Goal: Task Accomplishment & Management: Manage account settings

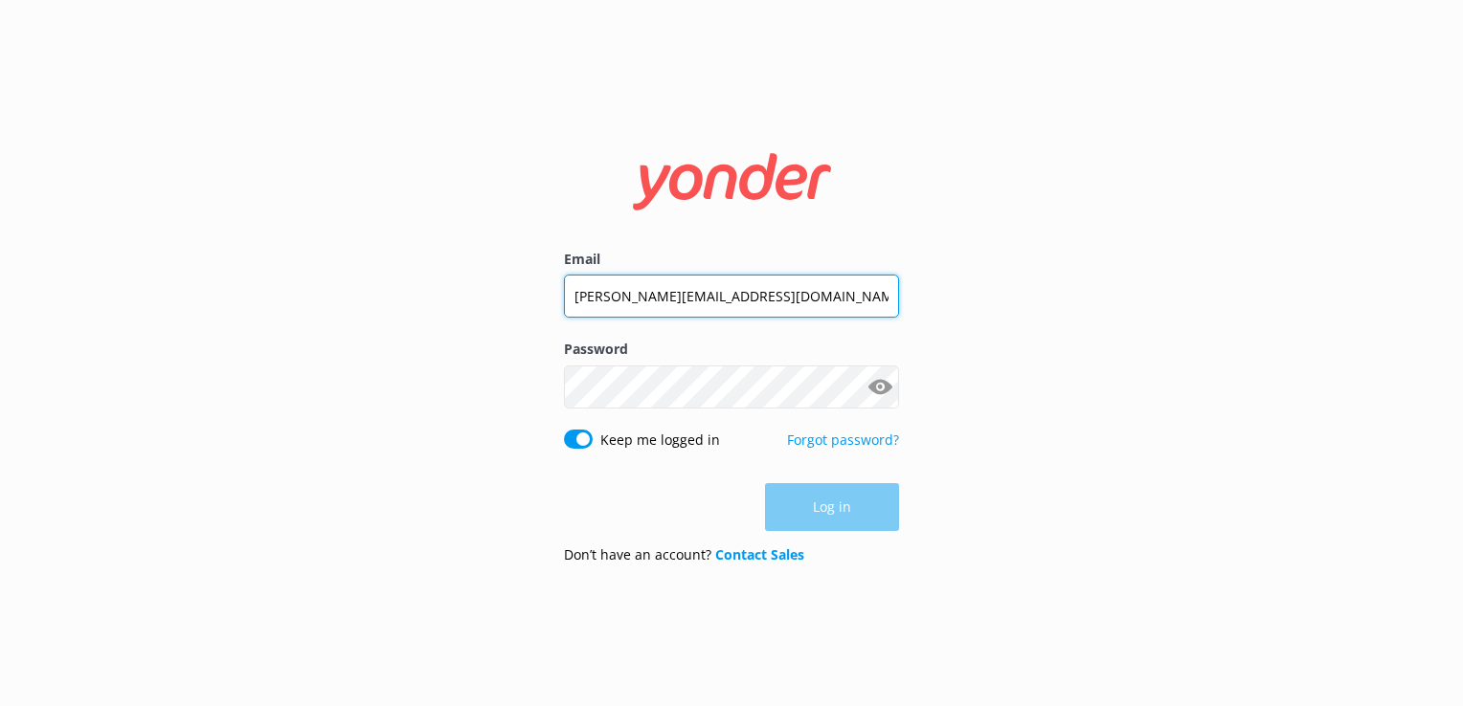
click at [659, 293] on input "[PERSON_NAME][EMAIL_ADDRESS][DOMAIN_NAME]" at bounding box center [731, 296] width 335 height 43
click at [659, 293] on input "[PERSON_NAME][EMAIL_ADDRESS][DOMAIN_NAME]" at bounding box center [731, 295] width 335 height 43
click at [660, 293] on input "[PERSON_NAME][EMAIL_ADDRESS][DOMAIN_NAME]" at bounding box center [731, 295] width 335 height 43
type input "[EMAIL_ADDRESS][DOMAIN_NAME]"
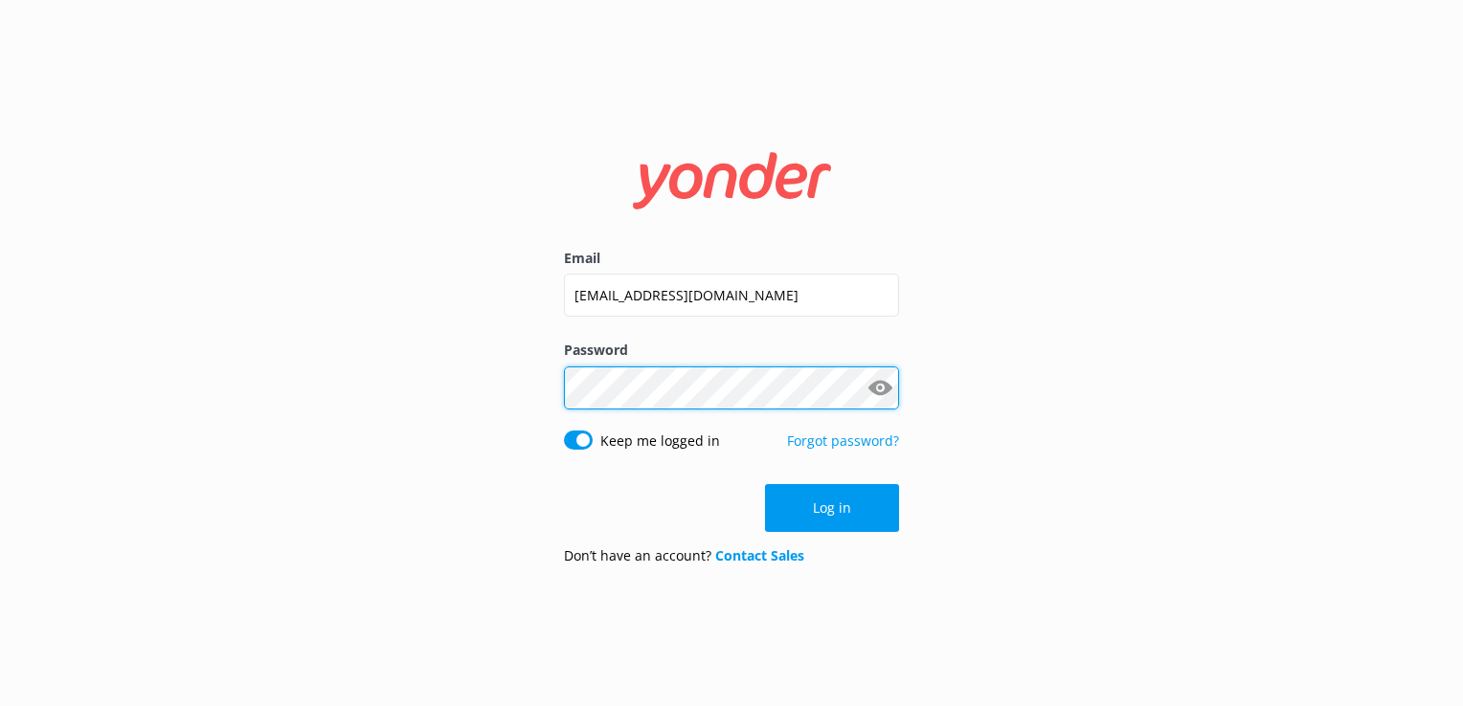
click button "Log in" at bounding box center [832, 508] width 134 height 48
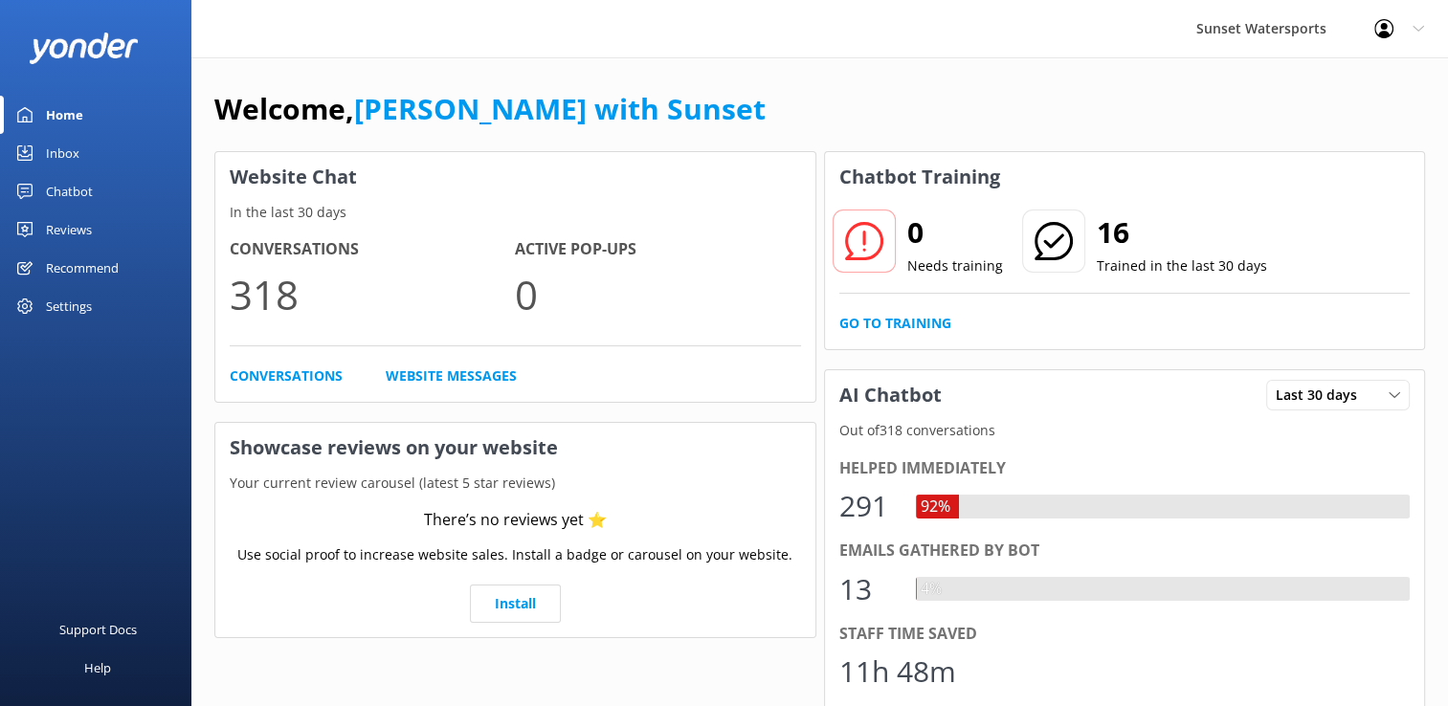
click at [64, 153] on div "Inbox" at bounding box center [63, 153] width 34 height 38
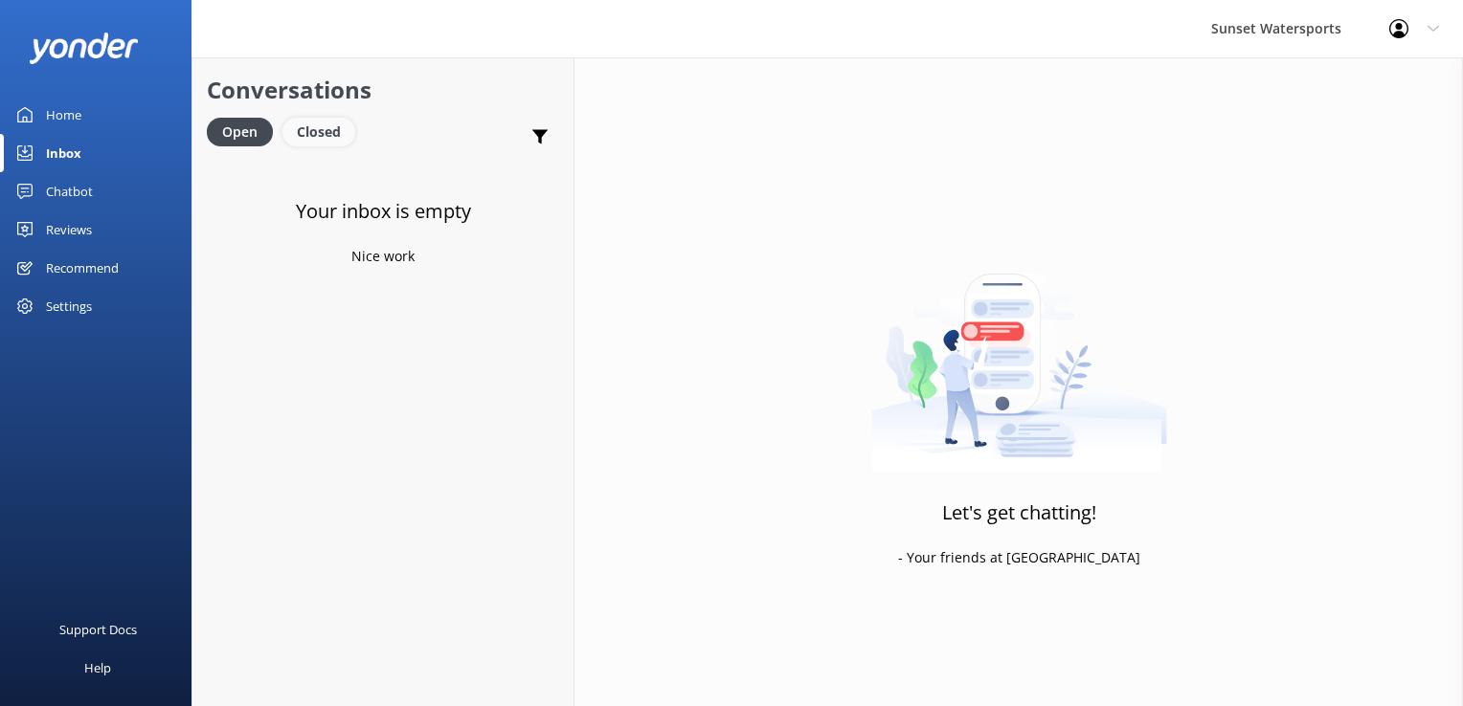
click at [310, 121] on div "Closed" at bounding box center [318, 132] width 73 height 29
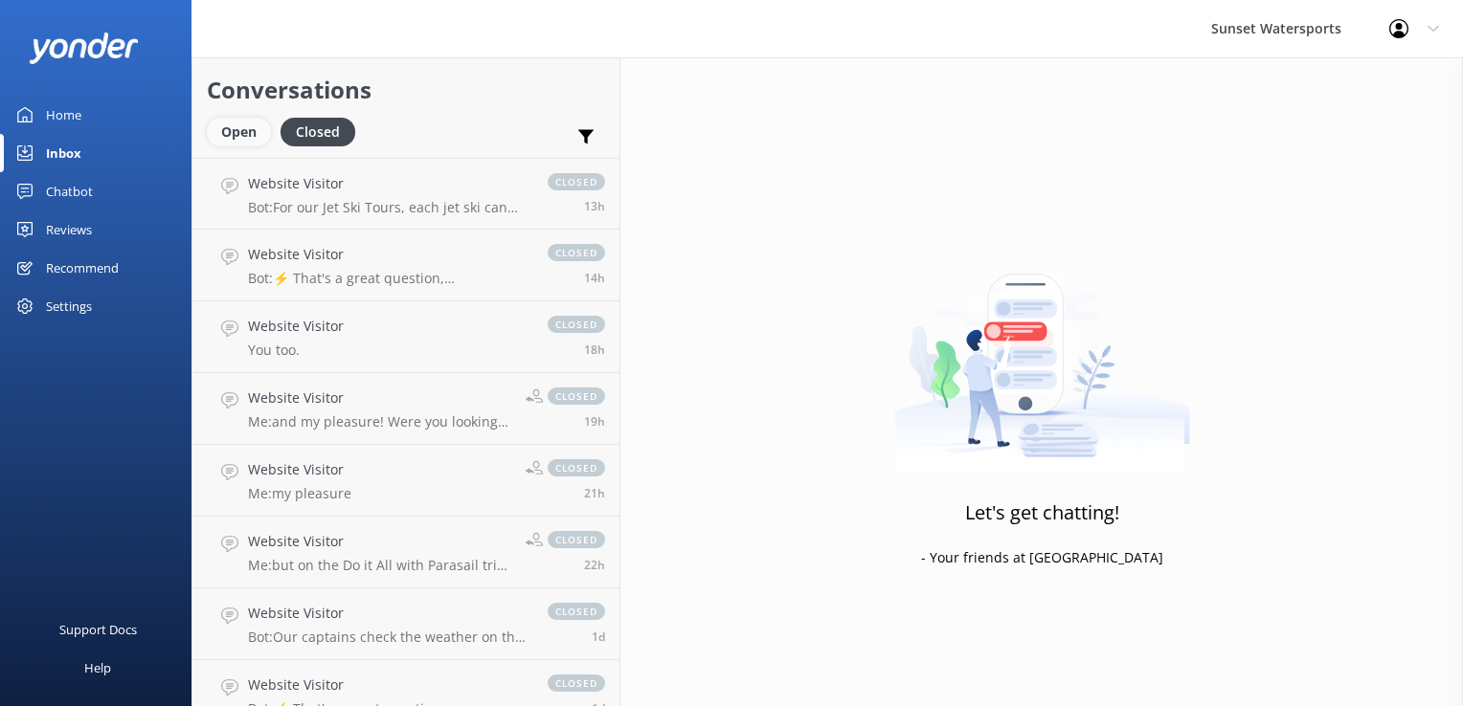
click at [263, 124] on div "Open" at bounding box center [239, 132] width 64 height 29
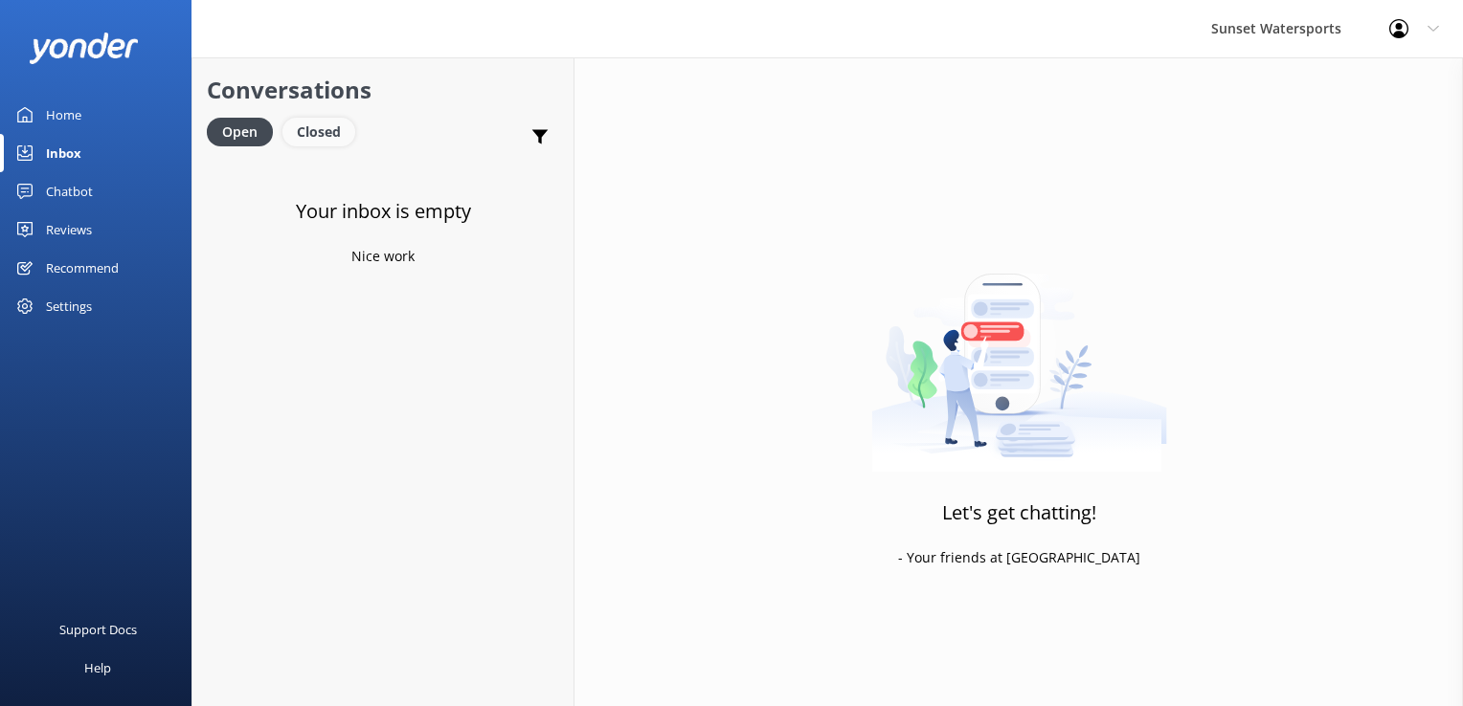
click at [336, 124] on div "Closed" at bounding box center [318, 132] width 73 height 29
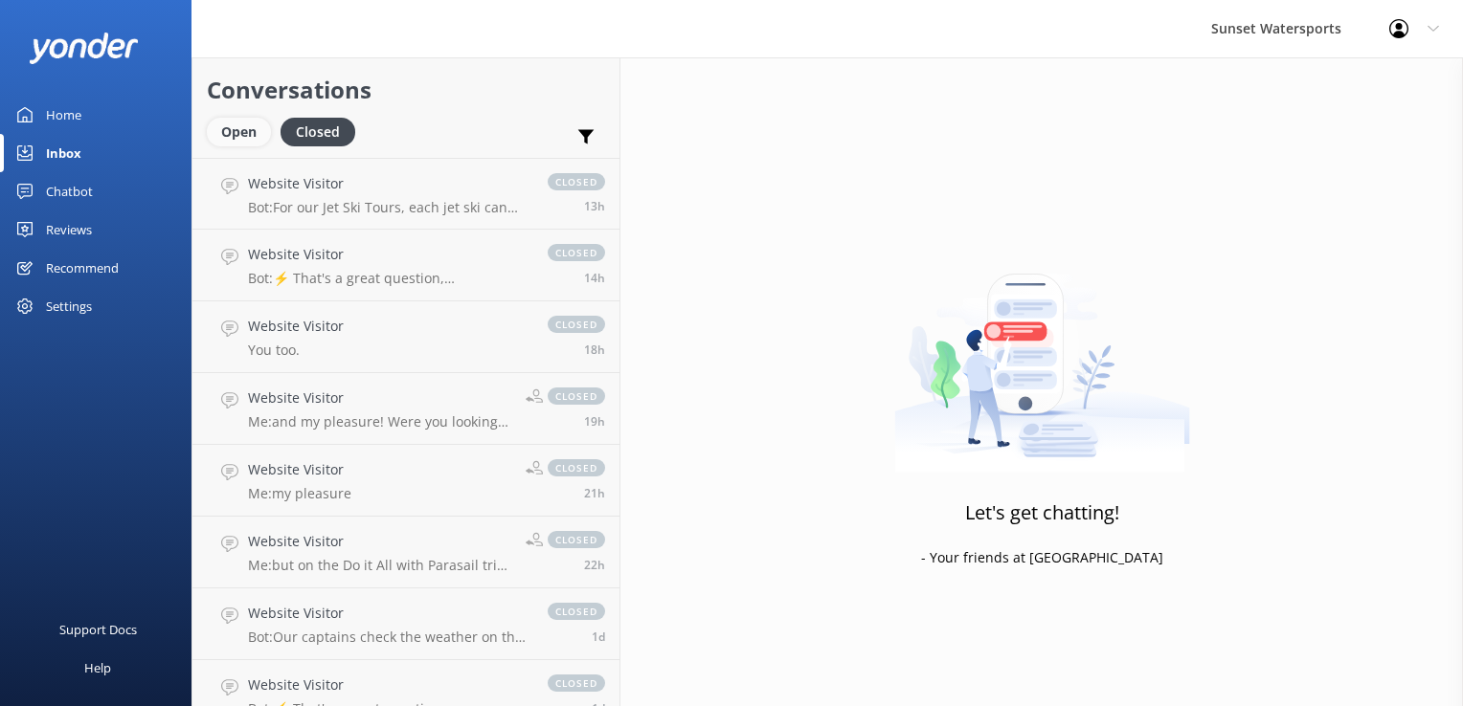
click at [234, 124] on div "Open" at bounding box center [239, 132] width 64 height 29
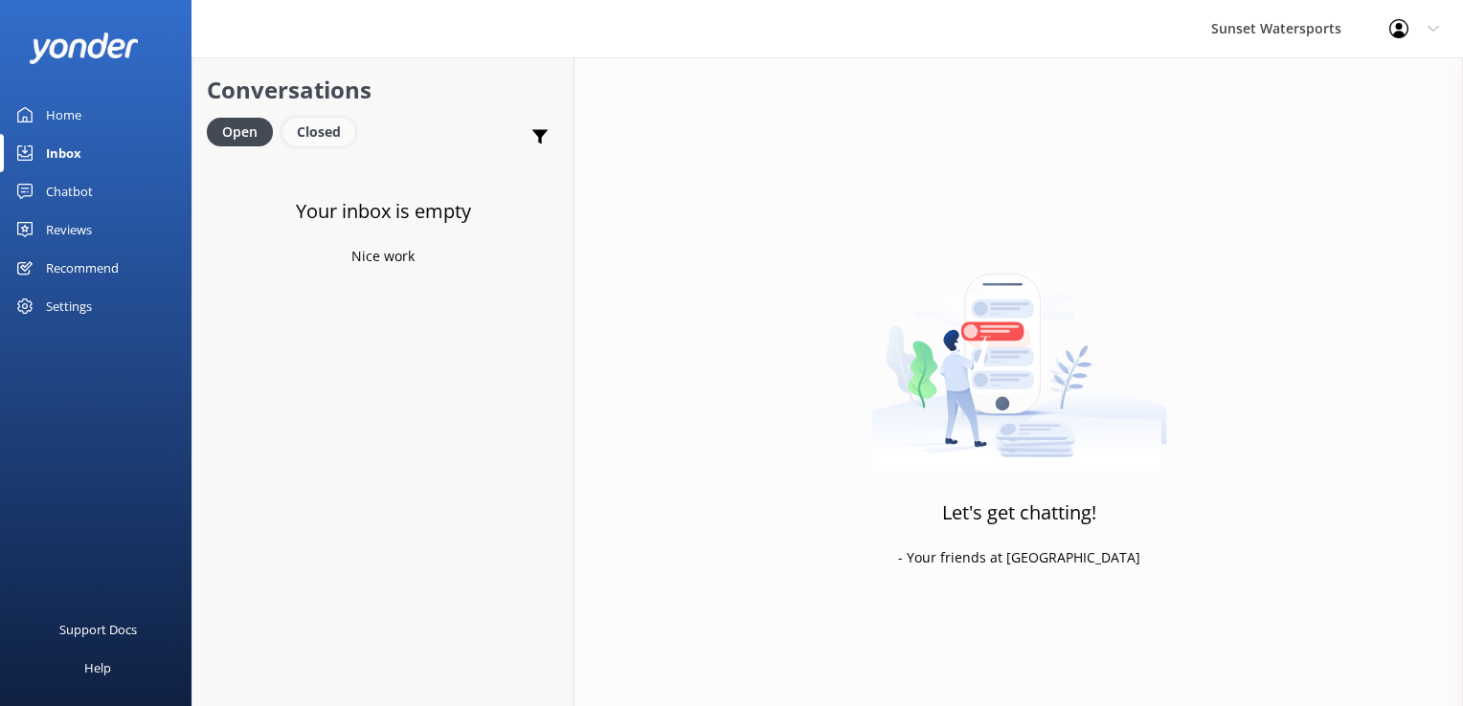
click at [306, 130] on div "Closed" at bounding box center [318, 132] width 73 height 29
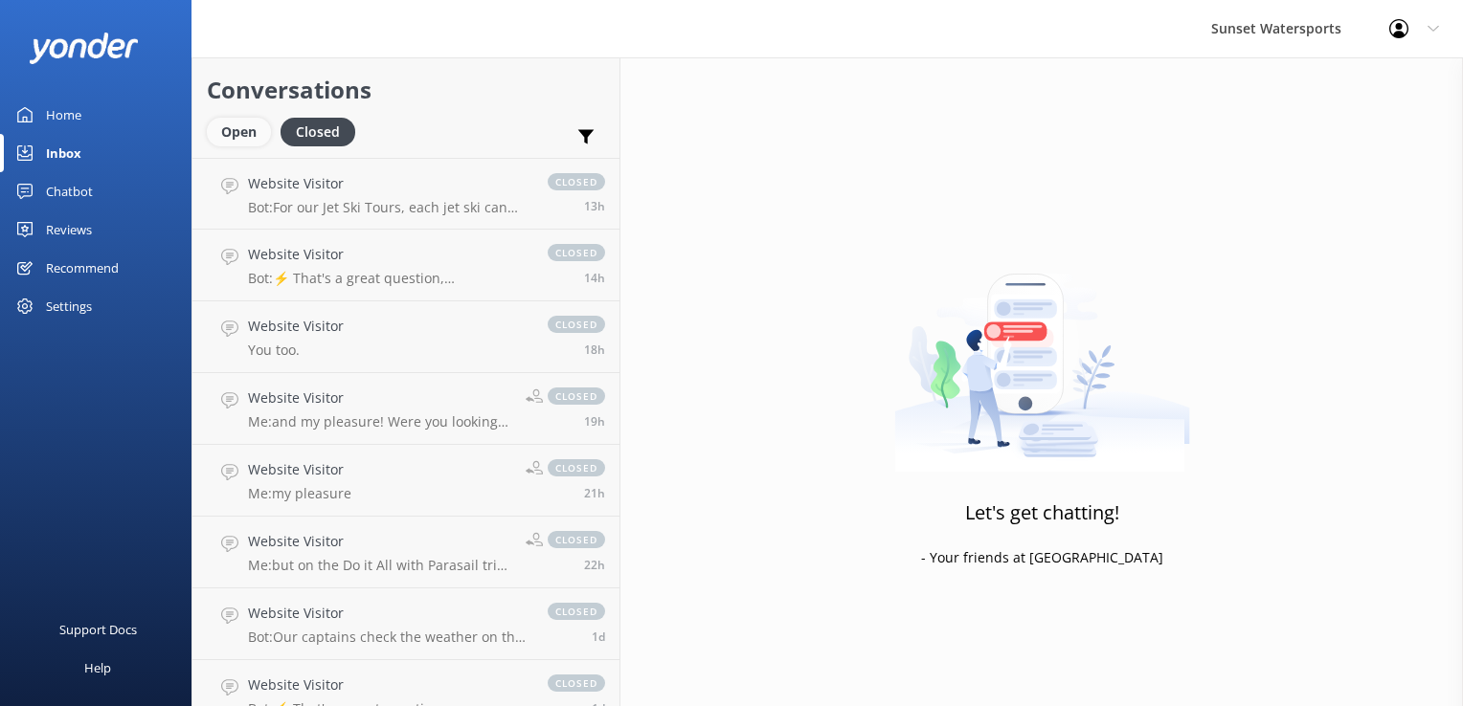
click at [237, 127] on div "Open" at bounding box center [239, 132] width 64 height 29
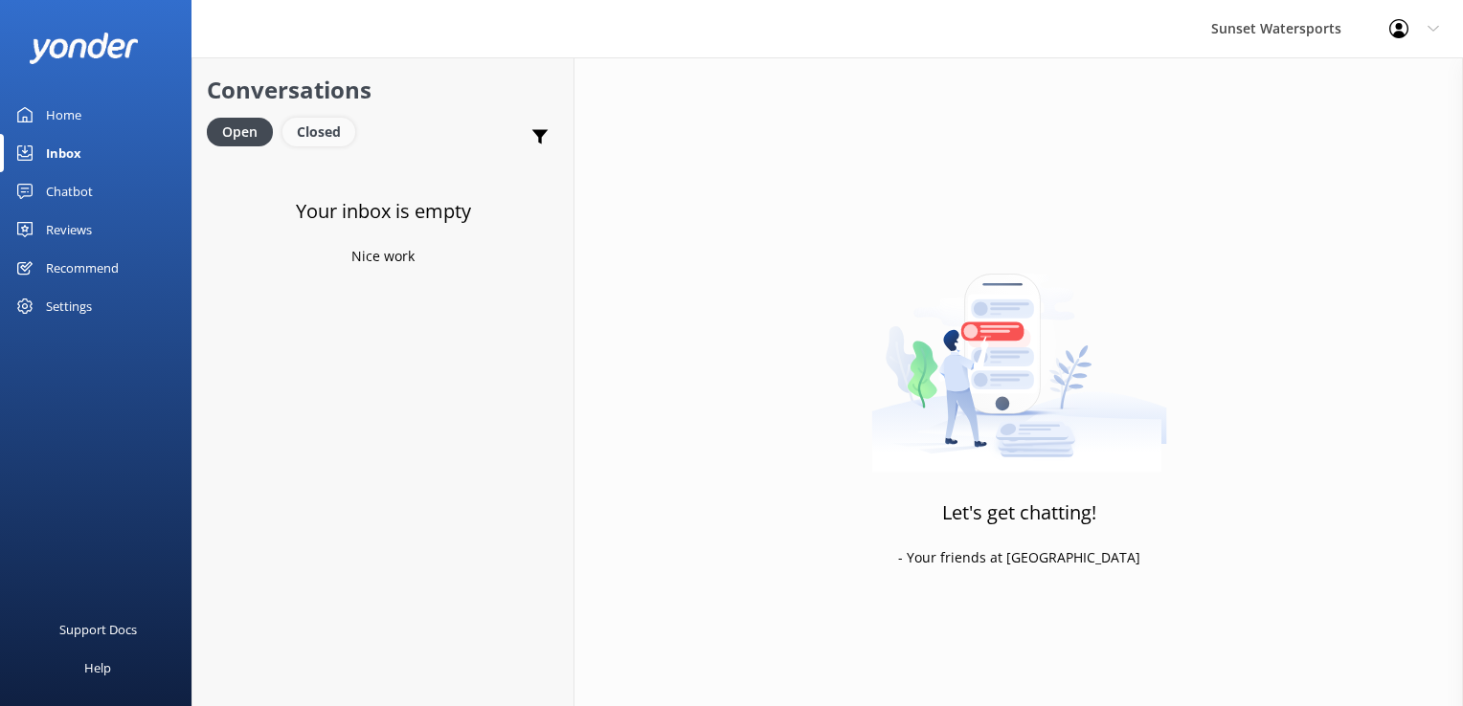
click at [323, 129] on div "Closed" at bounding box center [318, 132] width 73 height 29
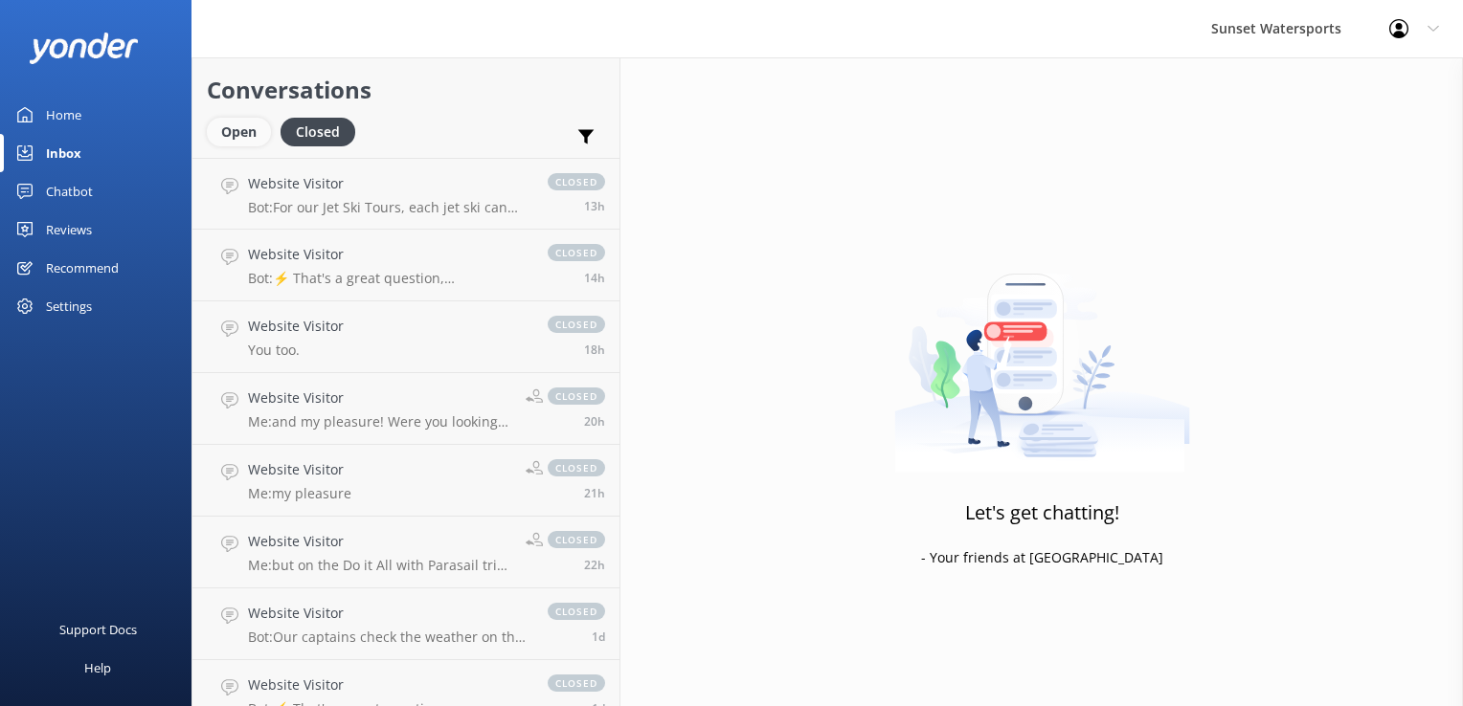
click at [226, 133] on div "Open" at bounding box center [239, 132] width 64 height 29
